Goal: Task Accomplishment & Management: Manage account settings

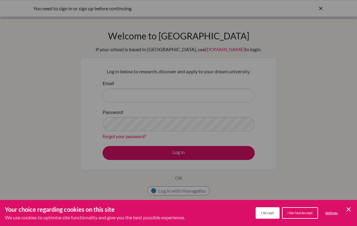
click at [267, 214] on span "I Accept" at bounding box center [267, 212] width 13 height 5
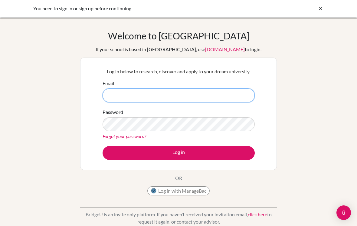
click at [231, 95] on input "Email" at bounding box center [179, 95] width 152 height 14
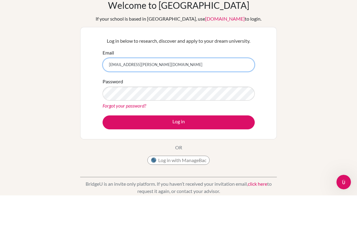
type input "[EMAIL_ADDRESS][PERSON_NAME][DOMAIN_NAME]"
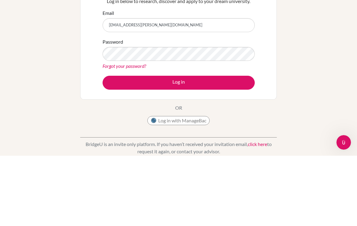
click at [227, 146] on button "Log in" at bounding box center [179, 153] width 152 height 14
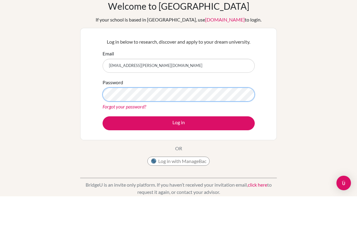
scroll to position [30, 0]
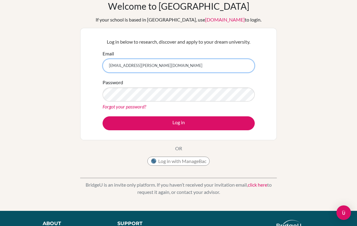
type input "[EMAIL_ADDRESS][PERSON_NAME][DOMAIN_NAME]"
click at [181, 125] on button "Log in" at bounding box center [179, 123] width 152 height 14
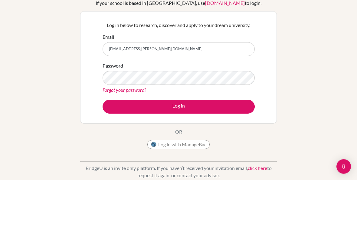
click at [320, 74] on div "Welcome to BridgeU If your school is based in China, use app.bridge-u.com.cn to…" at bounding box center [178, 129] width 357 height 198
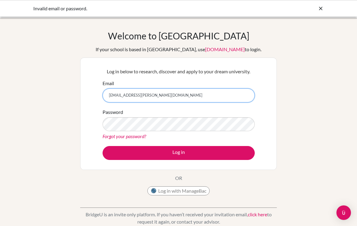
click at [145, 101] on input "[EMAIL_ADDRESS][PERSON_NAME][DOMAIN_NAME]" at bounding box center [179, 95] width 152 height 14
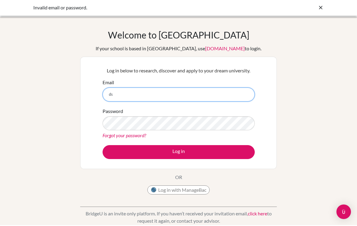
type input "d"
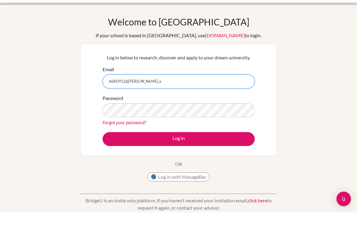
type input "[EMAIL_ADDRESS][PERSON_NAME][DOMAIN_NAME]"
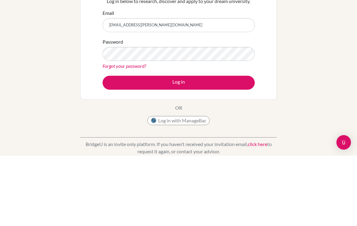
click at [225, 146] on button "Log in" at bounding box center [179, 153] width 152 height 14
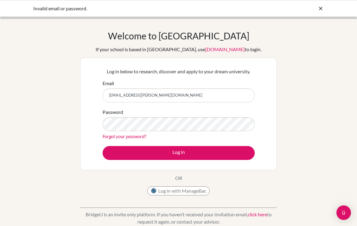
click at [245, 96] on input "[EMAIL_ADDRESS][PERSON_NAME][DOMAIN_NAME]" at bounding box center [179, 95] width 152 height 14
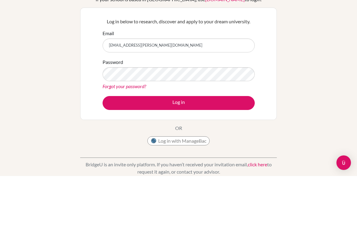
click at [231, 146] on button "Log in" at bounding box center [179, 153] width 152 height 14
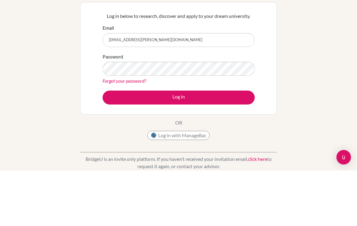
click at [239, 146] on button "Log in" at bounding box center [179, 153] width 152 height 14
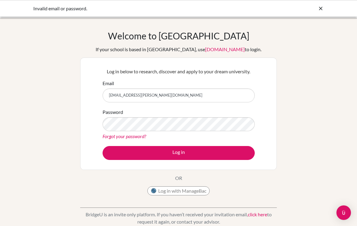
click at [235, 96] on input "[EMAIL_ADDRESS][PERSON_NAME][DOMAIN_NAME]" at bounding box center [179, 95] width 152 height 14
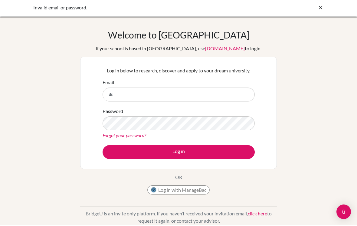
type input "d"
click at [344, 97] on div "Welcome to BridgeU If your school is based in China, use app.bridge-u.com.cn to…" at bounding box center [178, 129] width 357 height 198
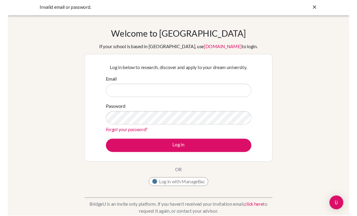
scroll to position [1, 0]
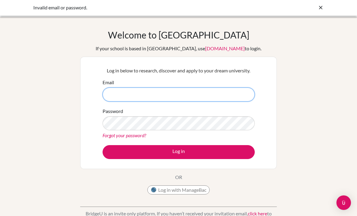
click at [190, 94] on input "Email" at bounding box center [179, 94] width 152 height 14
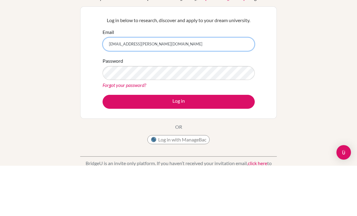
type input "[EMAIL_ADDRESS][PERSON_NAME][DOMAIN_NAME]"
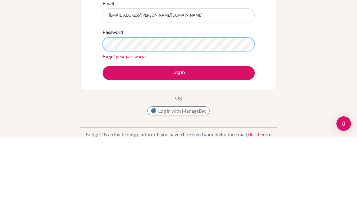
scroll to position [80, 0]
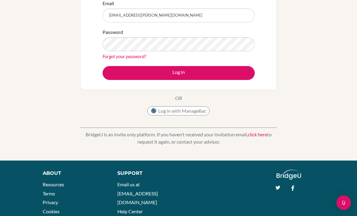
click at [233, 75] on button "Log in" at bounding box center [179, 73] width 152 height 14
